Goal: Task Accomplishment & Management: Use online tool/utility

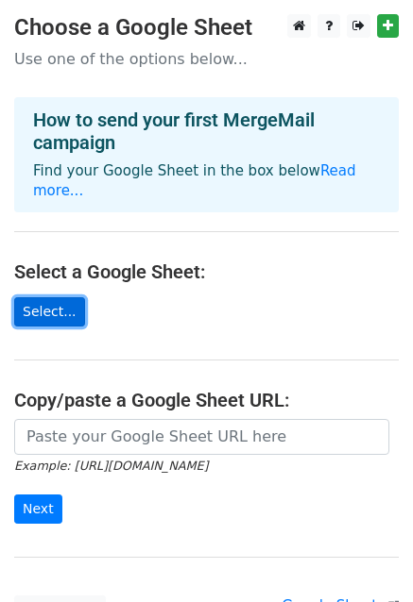
click at [55, 297] on link "Select..." at bounding box center [49, 311] width 71 height 29
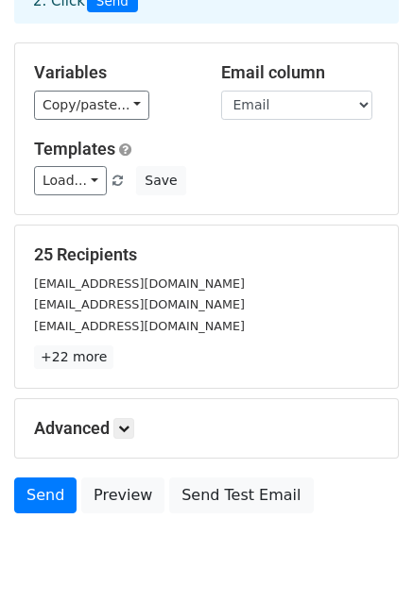
scroll to position [189, 0]
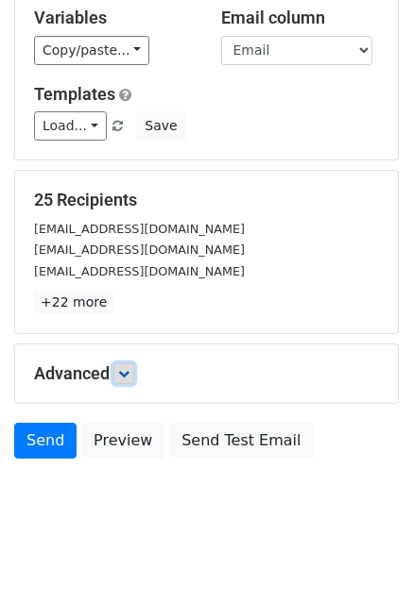
click at [129, 369] on icon at bounding box center [123, 373] width 11 height 11
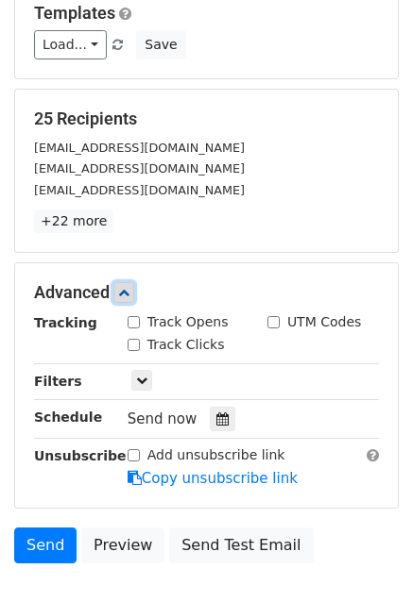
scroll to position [283, 0]
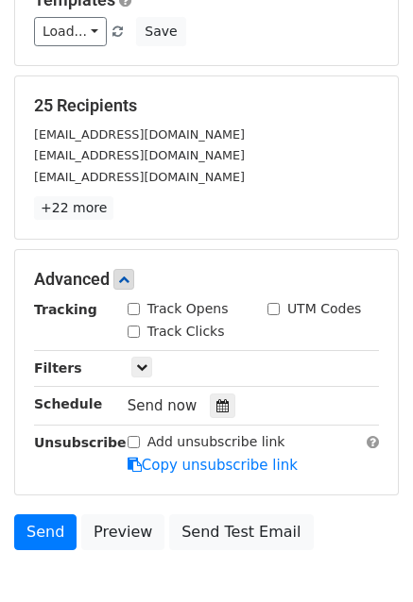
click at [132, 305] on input "Track Opens" at bounding box center [133, 309] width 12 height 12
checkbox input "true"
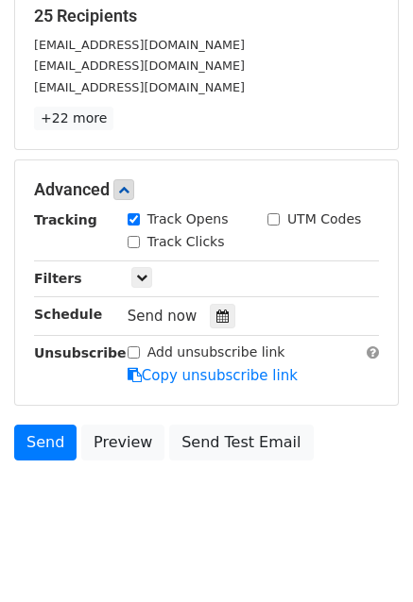
scroll to position [378, 0]
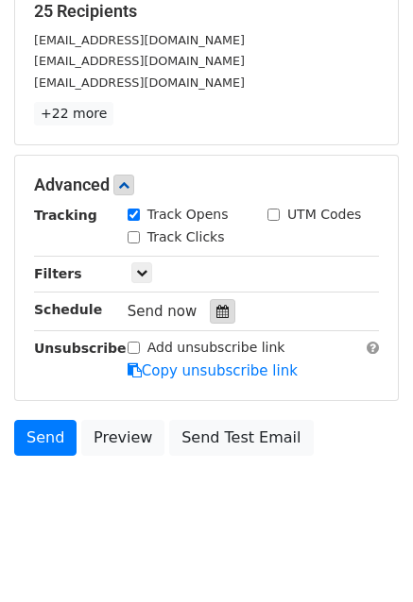
click at [216, 312] on icon at bounding box center [222, 311] width 12 height 13
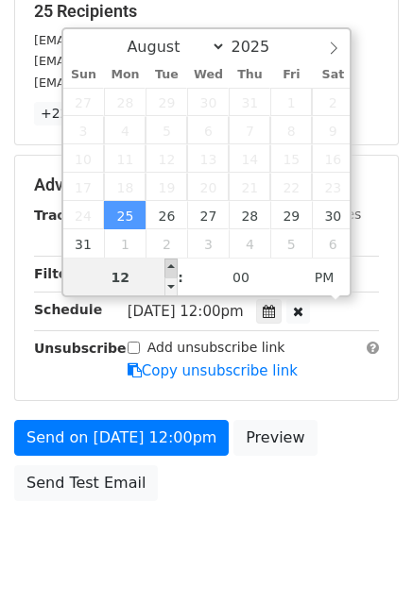
type input "2025-08-25 13:00"
click at [171, 266] on span at bounding box center [170, 268] width 13 height 19
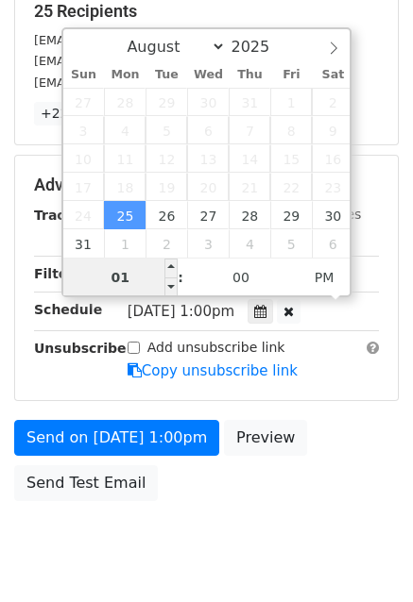
type input "8"
type input "2025-08-25 08:00"
type input "08"
click at [328, 271] on span "PM" at bounding box center [324, 278] width 52 height 38
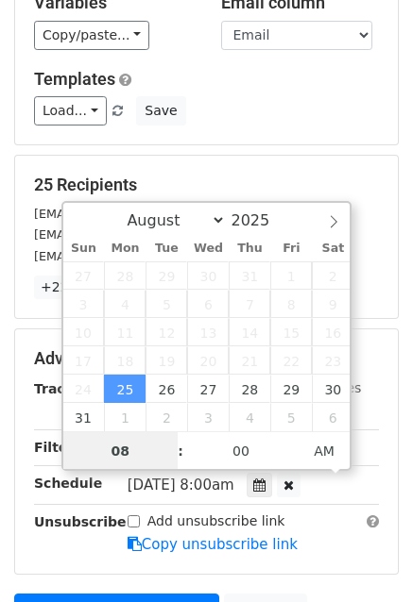
scroll to position [189, 0]
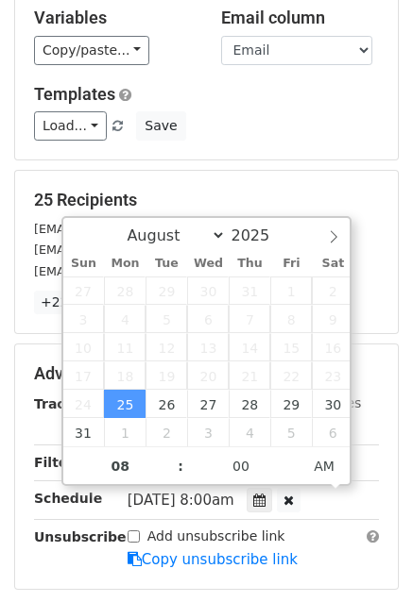
click at [223, 112] on div "Load... No templates saved Save" at bounding box center [206, 125] width 373 height 29
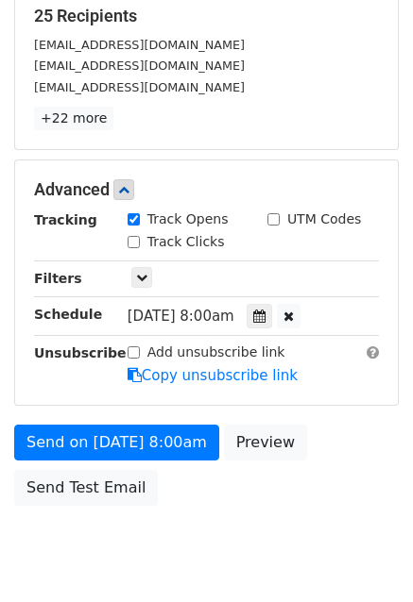
scroll to position [378, 0]
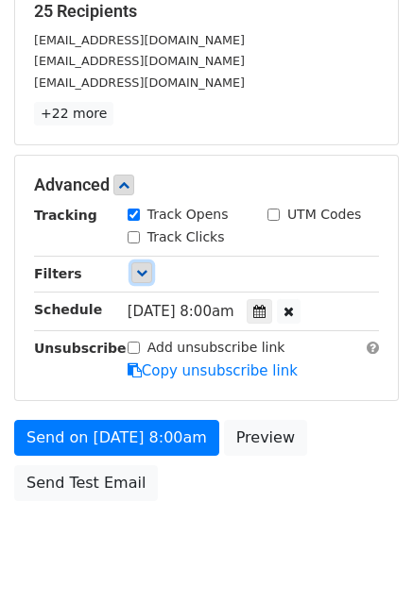
click at [139, 273] on icon at bounding box center [141, 272] width 11 height 11
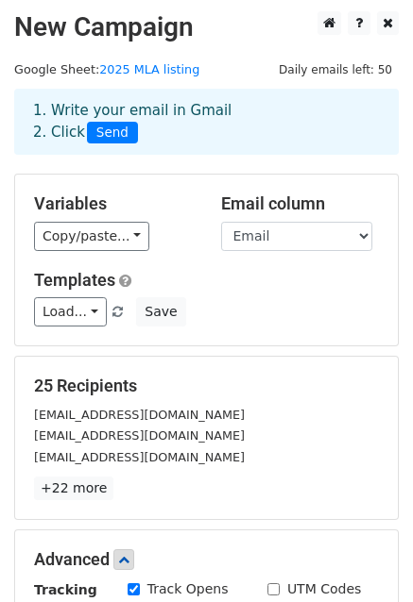
scroll to position [0, 0]
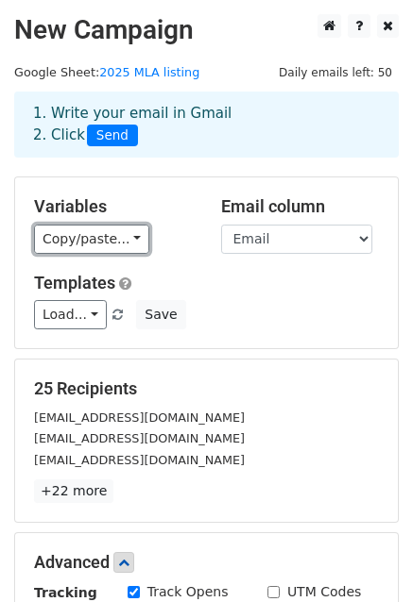
click at [97, 243] on link "Copy/paste..." at bounding box center [91, 239] width 115 height 29
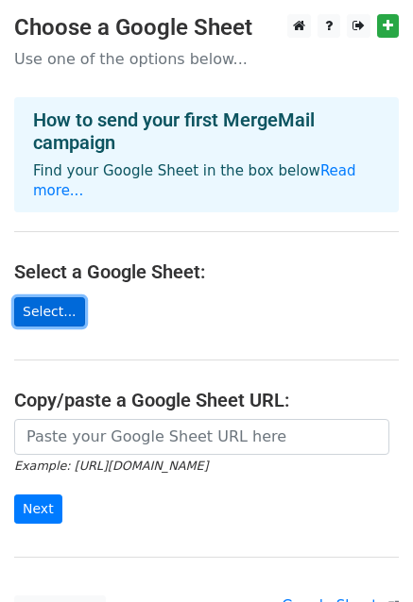
click at [33, 297] on link "Select..." at bounding box center [49, 311] width 71 height 29
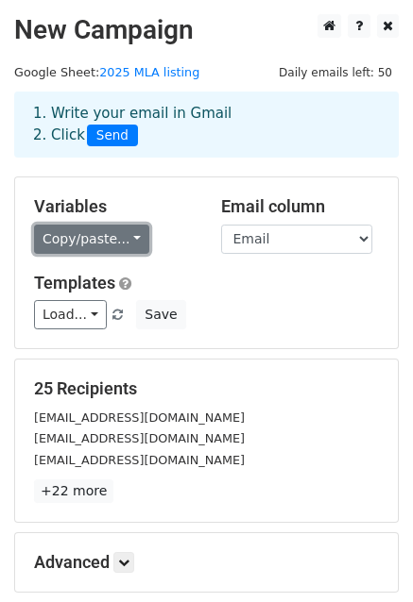
click at [92, 239] on link "Copy/paste..." at bounding box center [91, 239] width 115 height 29
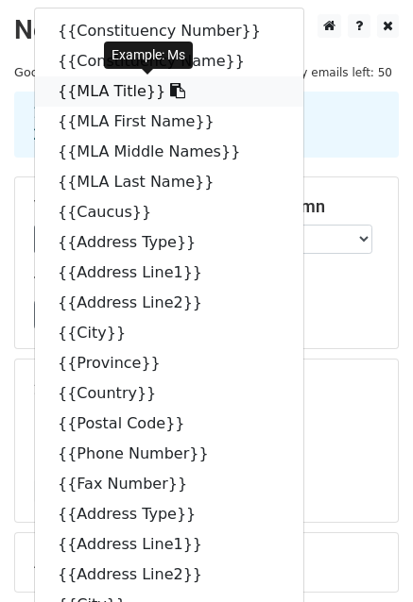
click at [84, 87] on link "{{MLA Title}}" at bounding box center [169, 91] width 268 height 30
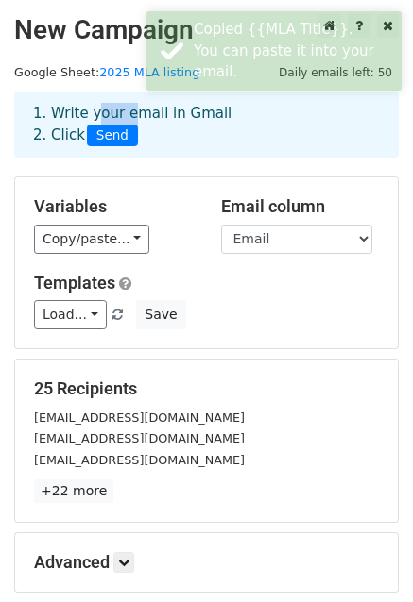
click at [84, 87] on main "New Campaign Daily emails left: 50 Google Sheet: 2025 MLA listing 1. Write your…" at bounding box center [206, 335] width 413 height 643
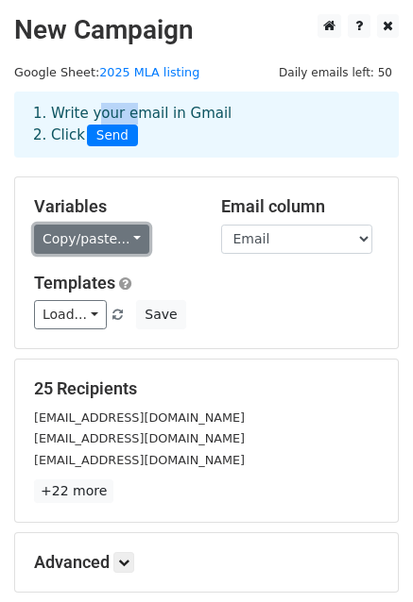
click at [102, 233] on link "Copy/paste..." at bounding box center [91, 239] width 115 height 29
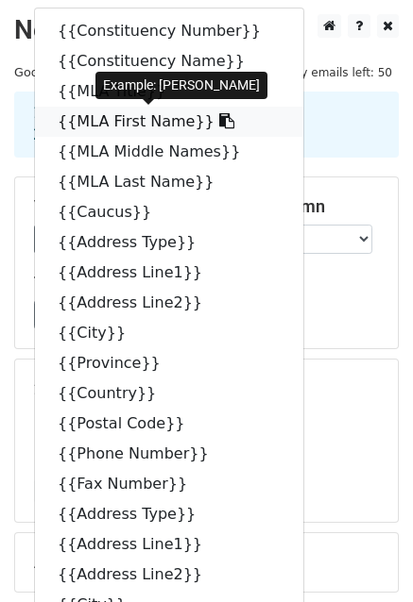
click at [121, 120] on link "{{MLA First Name}}" at bounding box center [169, 122] width 268 height 30
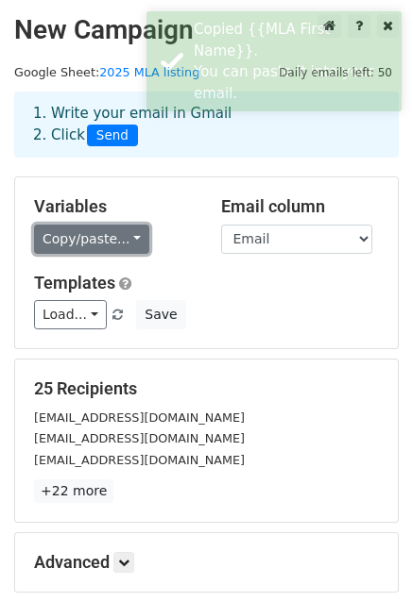
click at [82, 234] on link "Copy/paste..." at bounding box center [91, 239] width 115 height 29
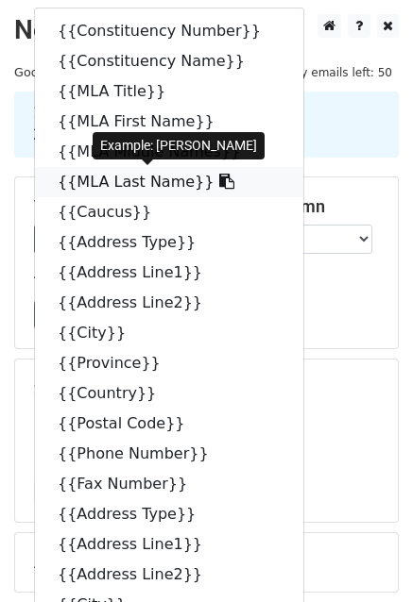
click at [110, 184] on link "{{MLA Last Name}}" at bounding box center [169, 182] width 268 height 30
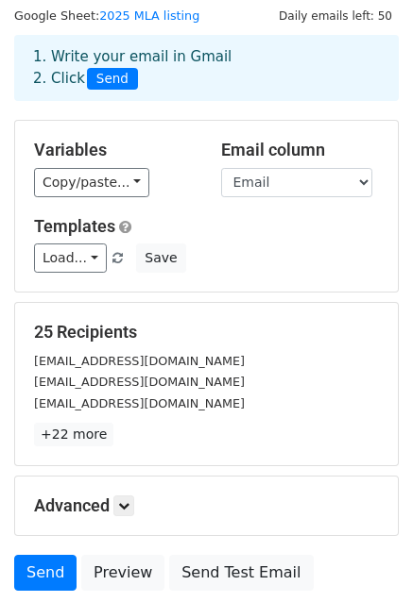
scroll to position [204, 0]
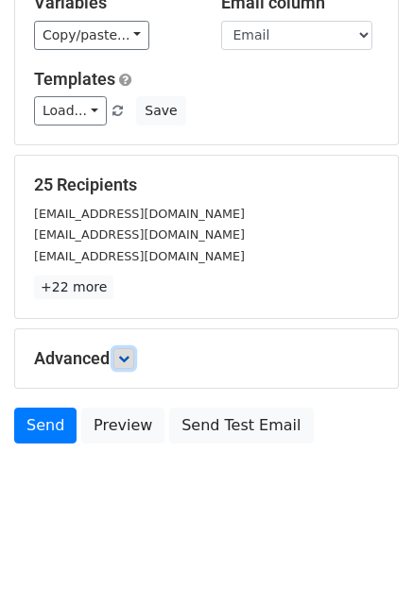
click at [121, 354] on link at bounding box center [123, 358] width 21 height 21
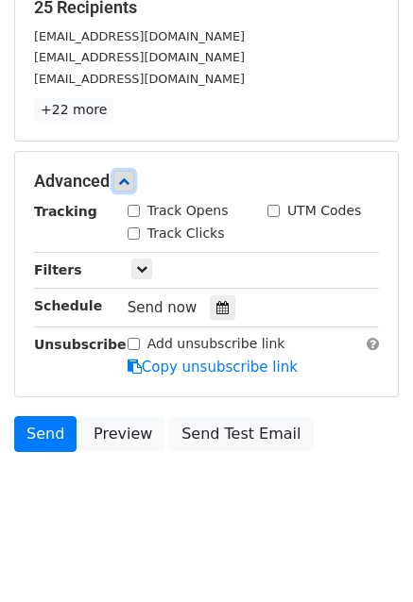
scroll to position [387, 0]
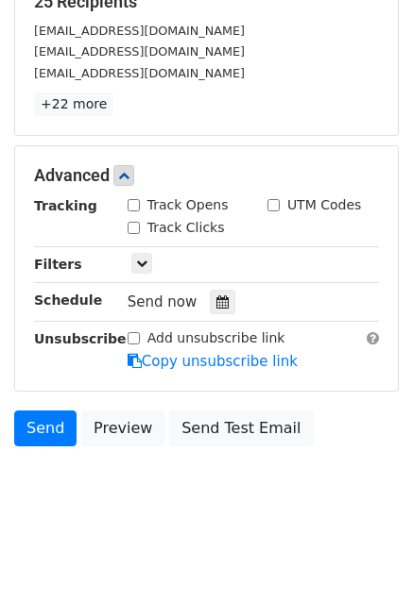
click at [132, 203] on input "Track Opens" at bounding box center [133, 205] width 12 height 12
checkbox input "true"
click at [216, 301] on icon at bounding box center [222, 302] width 12 height 13
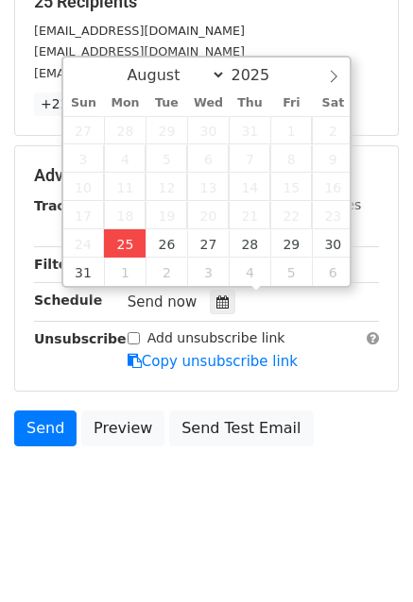
type input "2025-08-25 12:00"
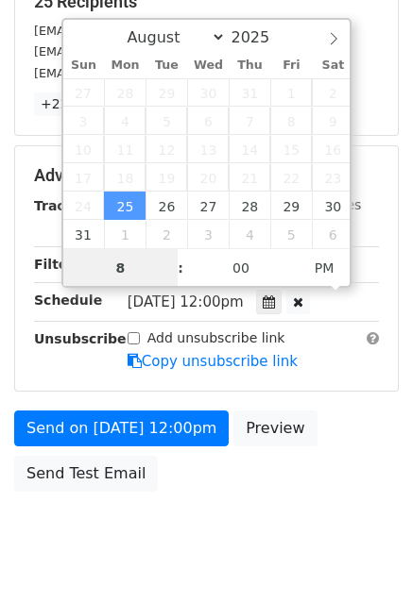
type input "8"
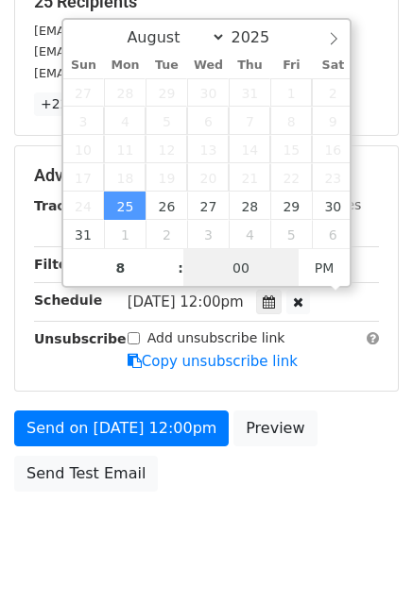
type input "2025-08-25 20:00"
type input "08"
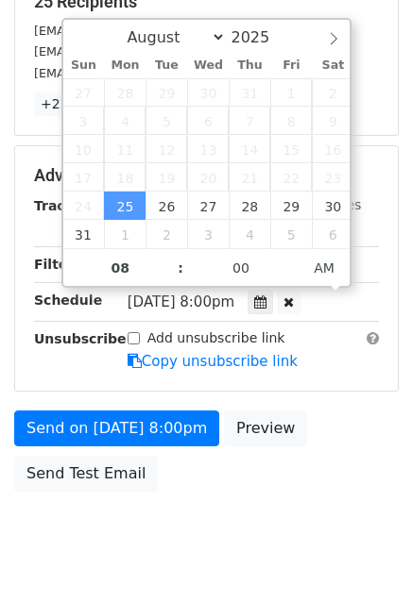
click at [241, 528] on body "New Campaign Daily emails left: 50 Google Sheet: 2025 MLA listing 1. Write your…" at bounding box center [206, 102] width 413 height 950
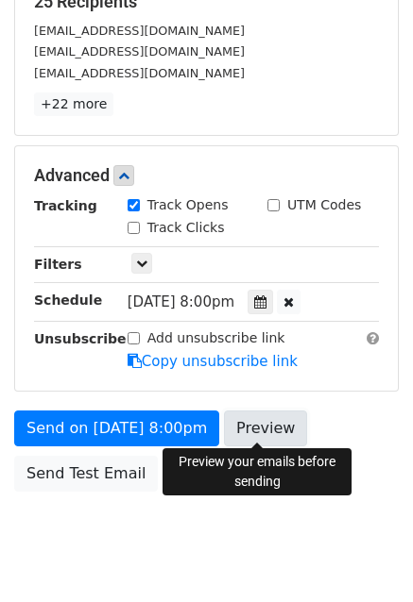
click at [249, 430] on link "Preview" at bounding box center [265, 429] width 83 height 36
click at [268, 425] on link "Preview" at bounding box center [265, 429] width 83 height 36
click at [256, 419] on link "Preview" at bounding box center [265, 429] width 83 height 36
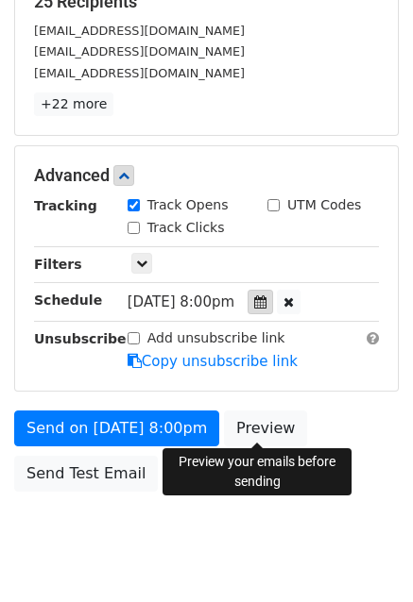
click at [266, 296] on icon at bounding box center [260, 302] width 12 height 13
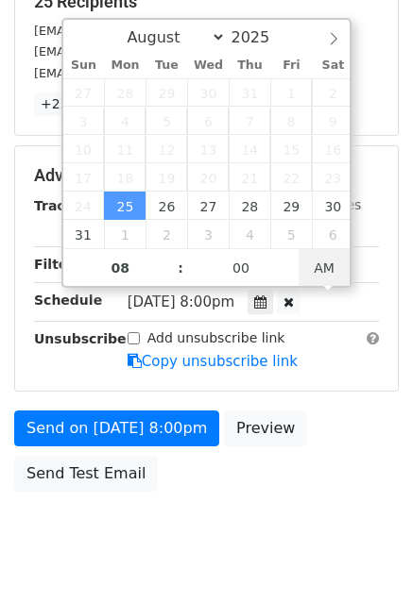
click at [318, 271] on span "AM" at bounding box center [324, 268] width 52 height 38
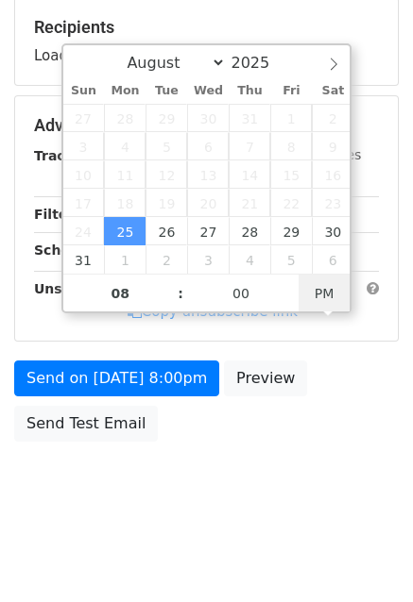
scroll to position [357, 0]
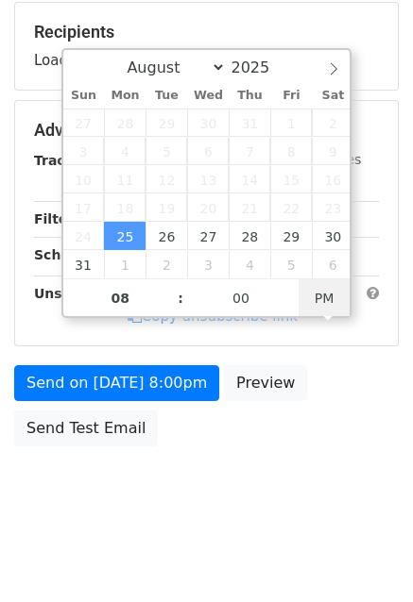
type input "2025-08-25 08:00"
click at [332, 292] on span "AM" at bounding box center [324, 299] width 52 height 38
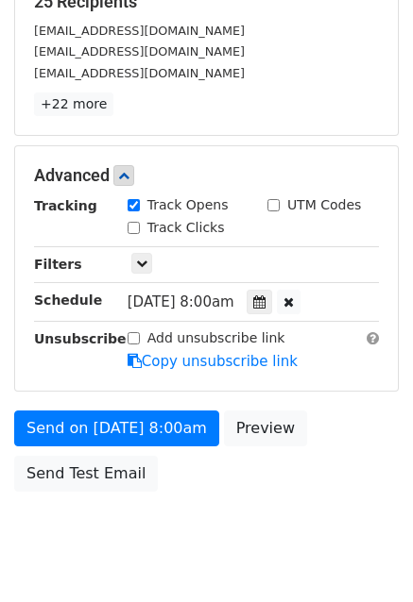
click at [251, 505] on body "New Campaign Daily emails left: 50 Google Sheet: 2025 MLA listing 1. Write your…" at bounding box center [206, 102] width 413 height 950
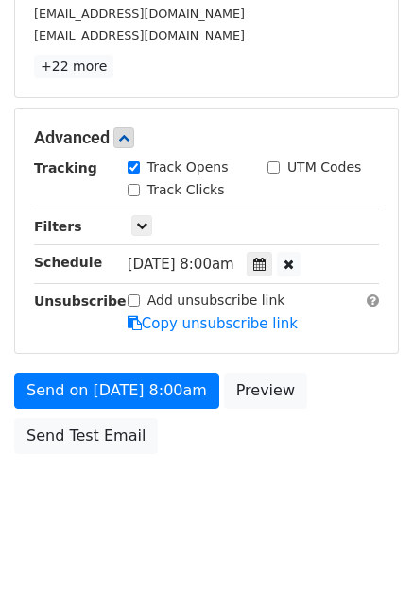
scroll to position [433, 0]
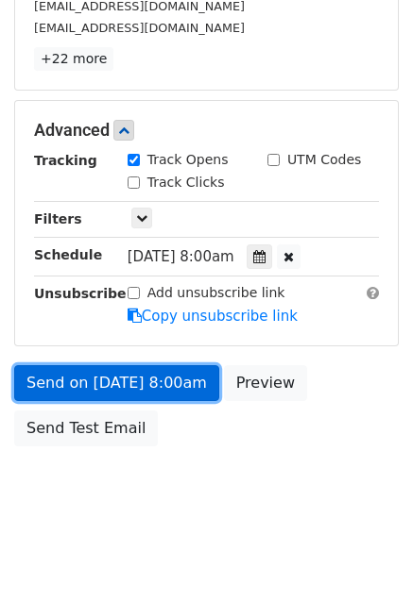
click at [111, 381] on link "Send on Aug 25 at 8:00am" at bounding box center [116, 383] width 205 height 36
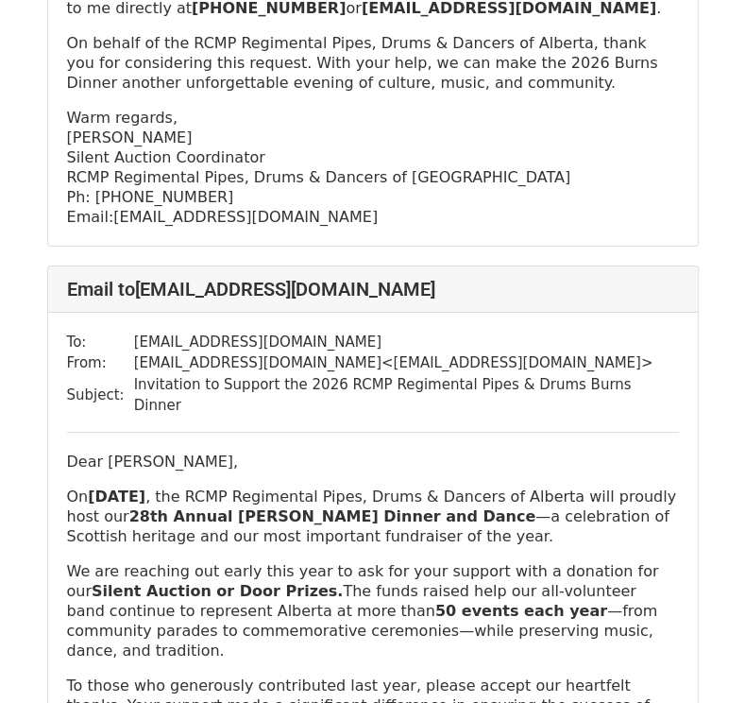
scroll to position [3116, 0]
